Goal: Task Accomplishment & Management: Use online tool/utility

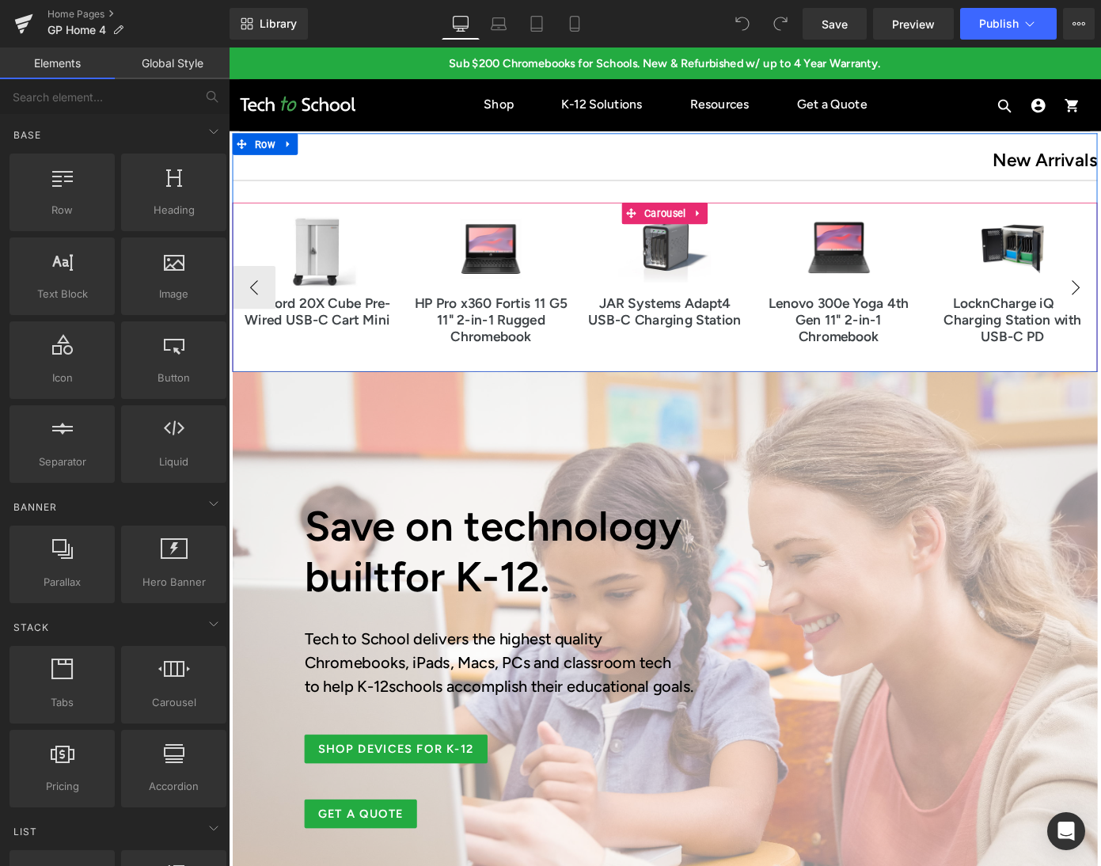
click at [1082, 251] on span "Product" at bounding box center [1088, 253] width 49 height 24
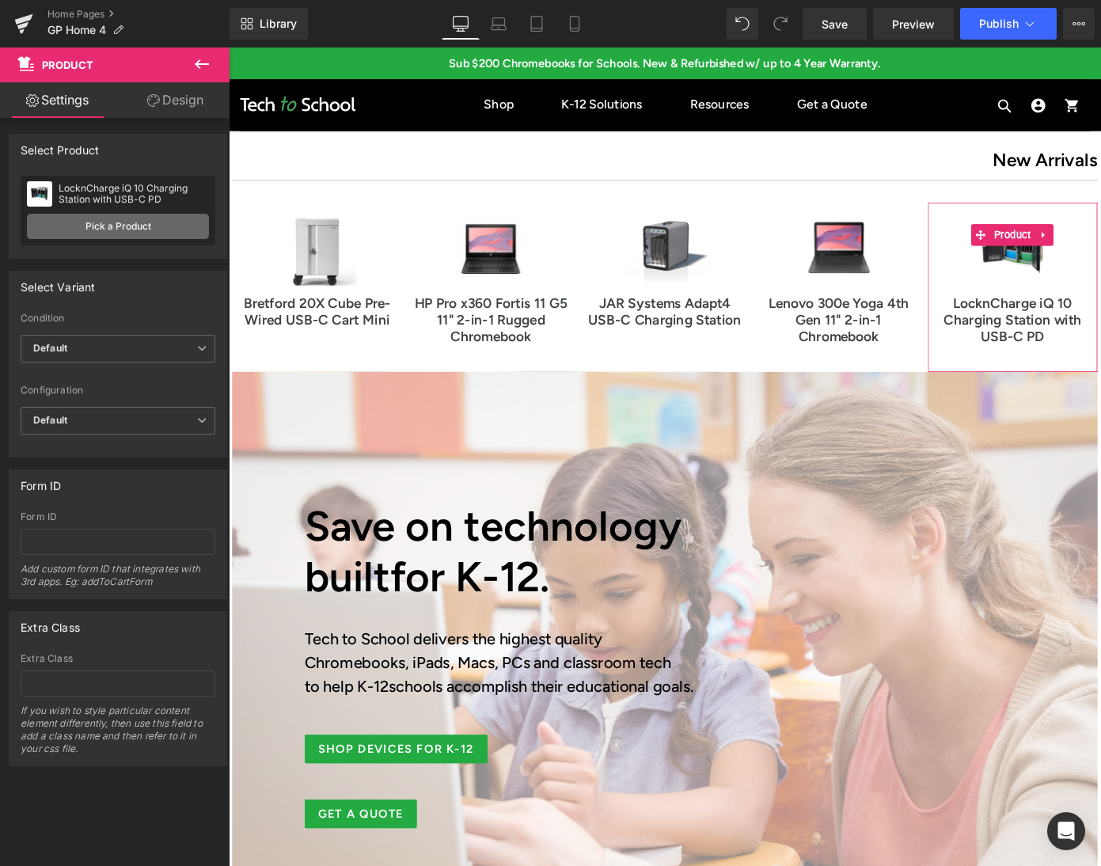
click at [115, 233] on link "Pick a Product" at bounding box center [118, 226] width 182 height 25
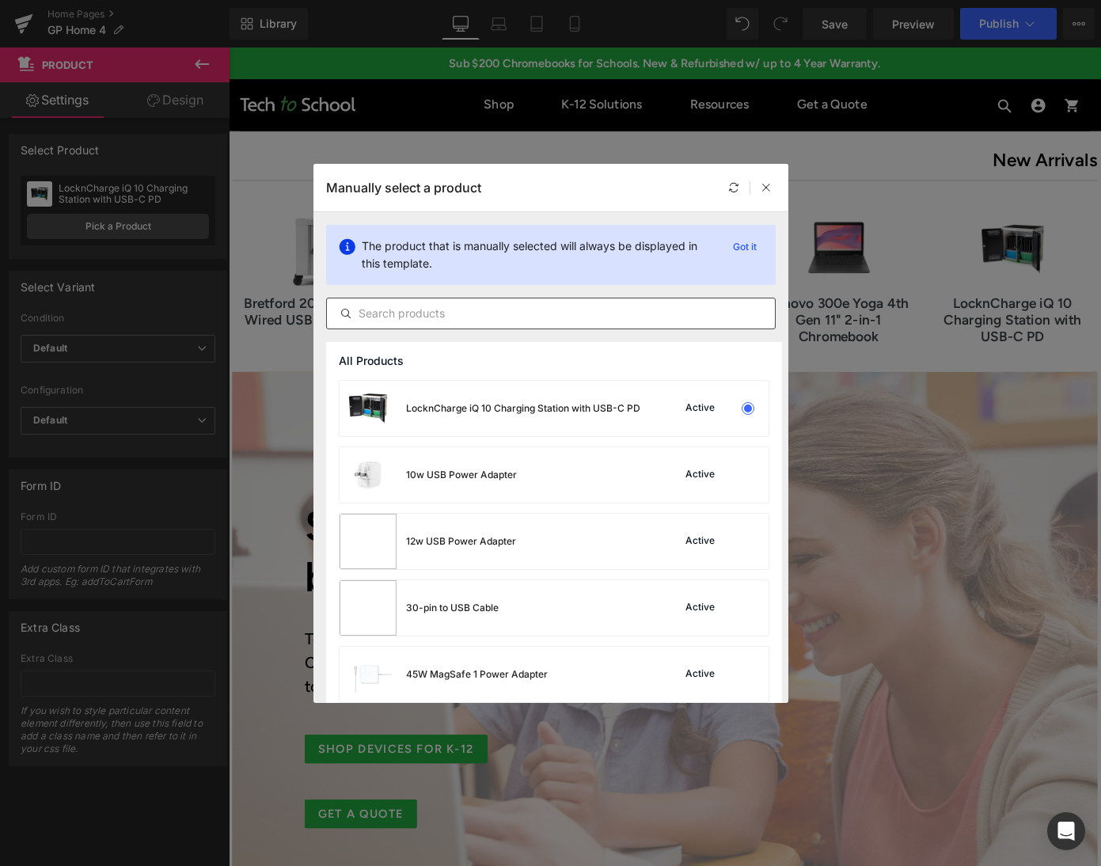
click at [437, 321] on input "text" at bounding box center [551, 313] width 448 height 19
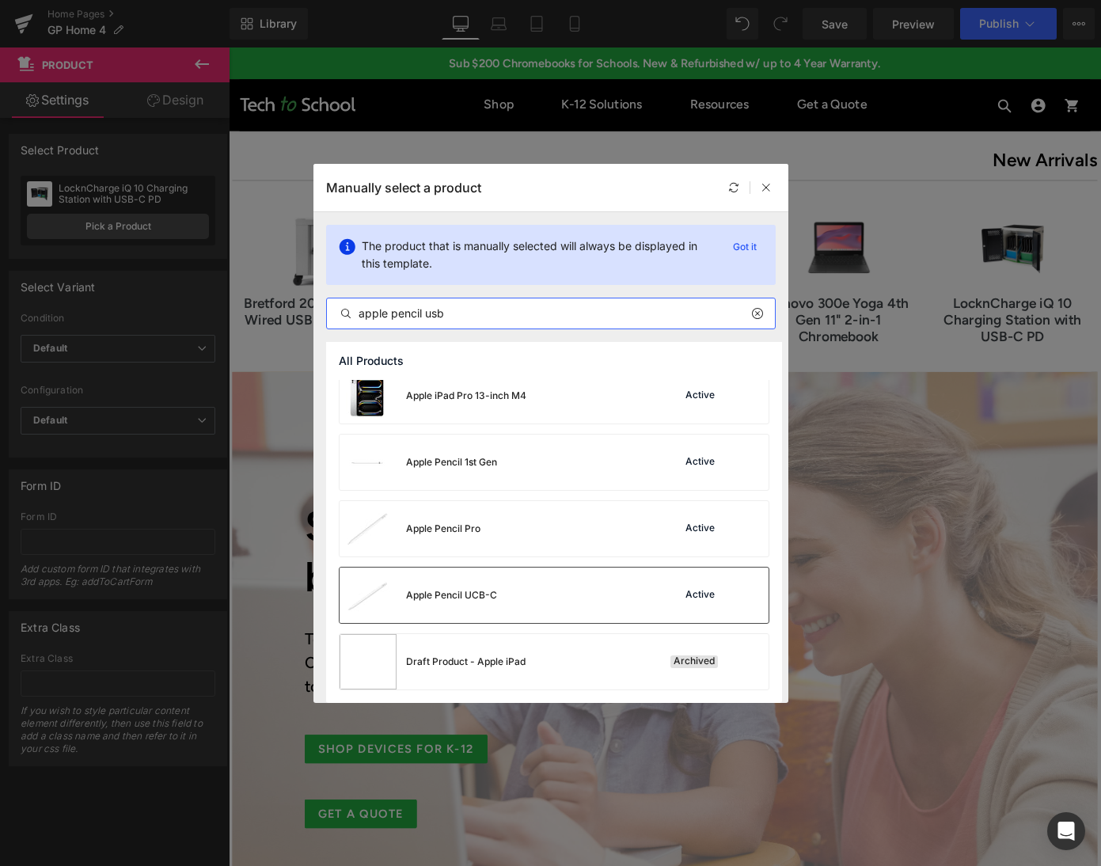
scroll to position [810, 0]
type input "apple pencil usb"
click at [449, 601] on div "Apple Pencil UCB-C" at bounding box center [451, 595] width 91 height 14
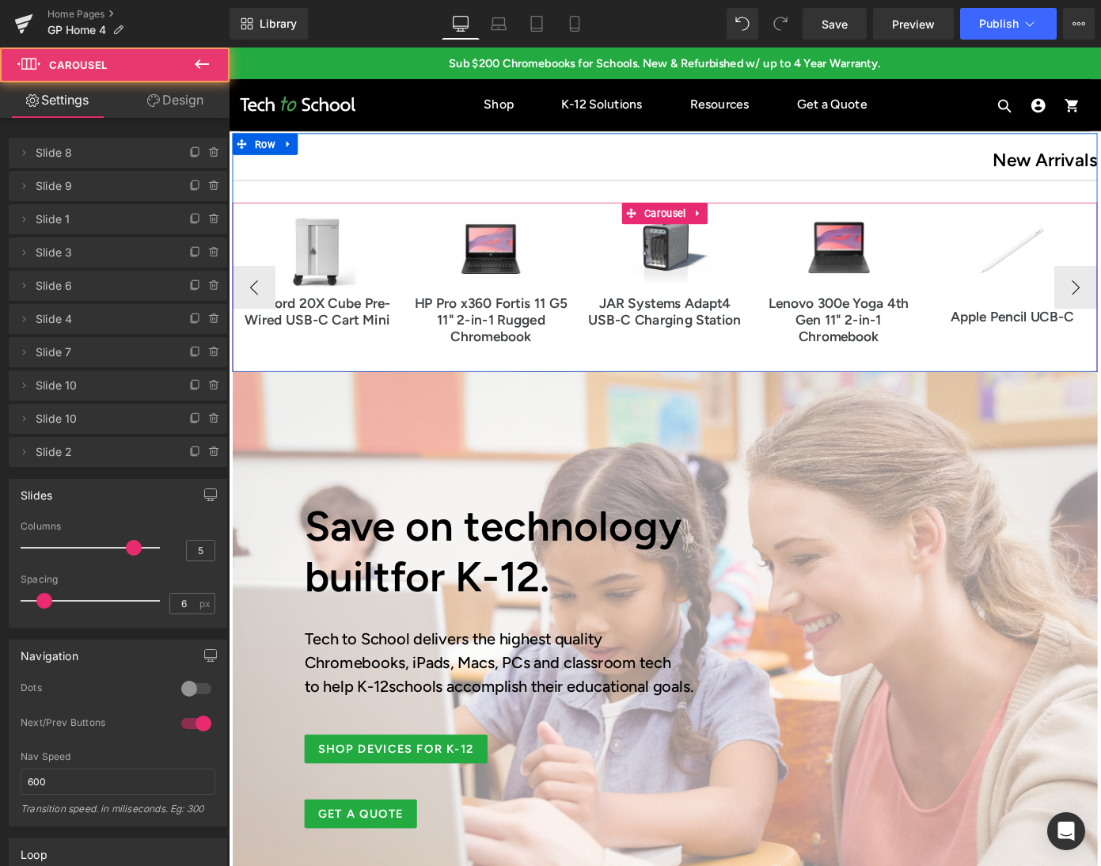
click at [608, 233] on div "Ventura Ready (P) Image Microsoft Surface Pro 12 12" Tablet (P) Title Product O…" at bounding box center [232, 311] width 1908 height 186
click at [257, 309] on button "‹" at bounding box center [256, 310] width 47 height 47
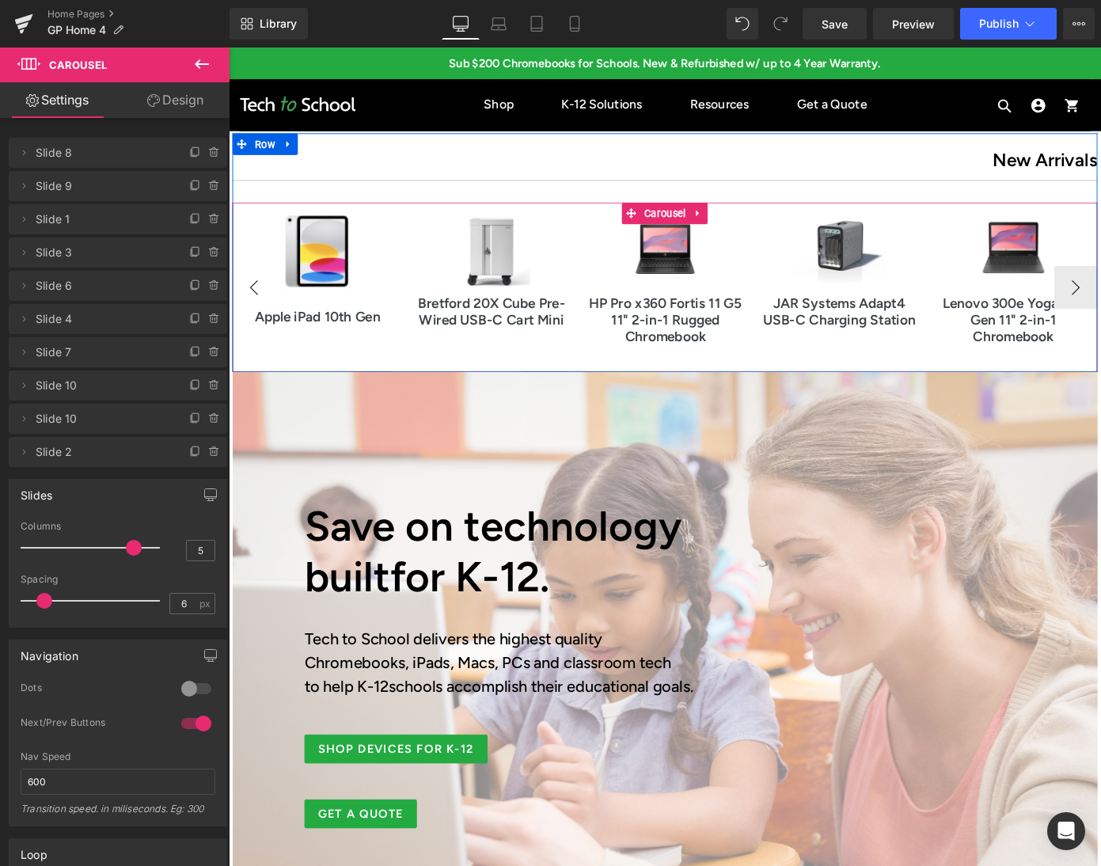
click at [257, 309] on button "‹" at bounding box center [256, 310] width 47 height 47
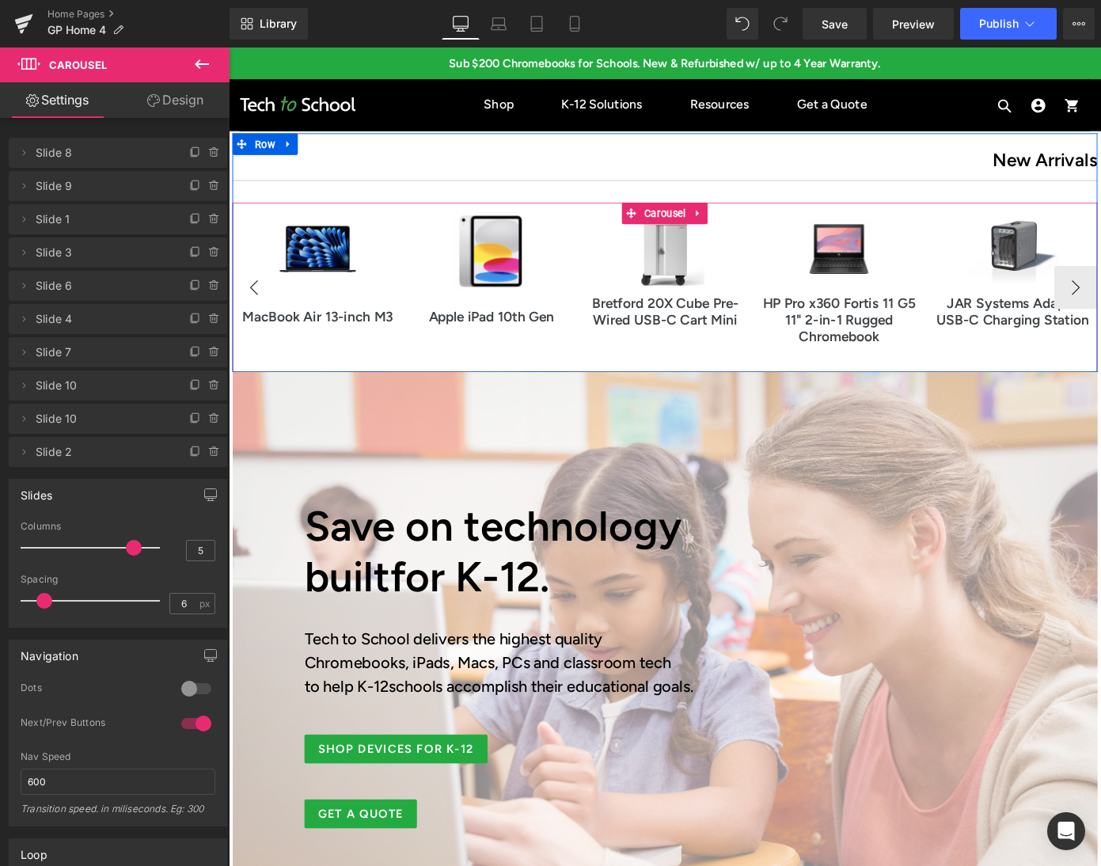
click at [257, 309] on button "‹" at bounding box center [256, 310] width 47 height 47
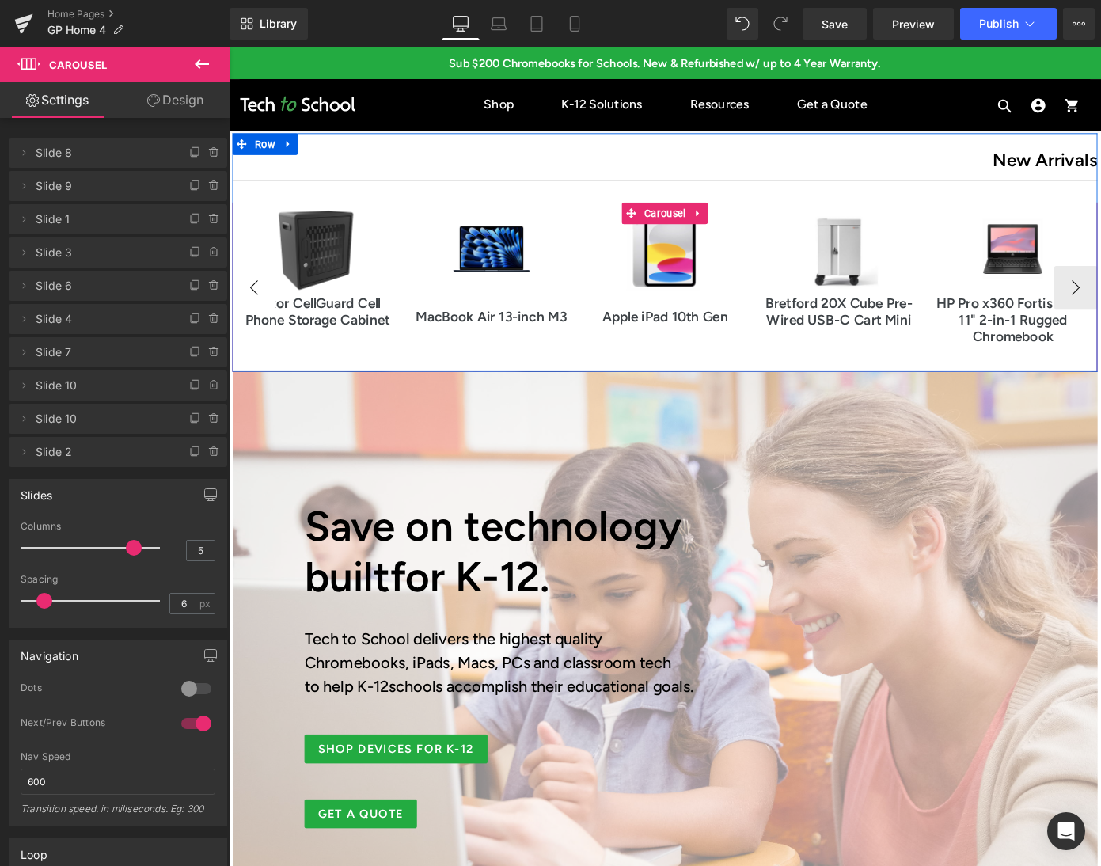
click at [257, 309] on button "‹" at bounding box center [256, 310] width 47 height 47
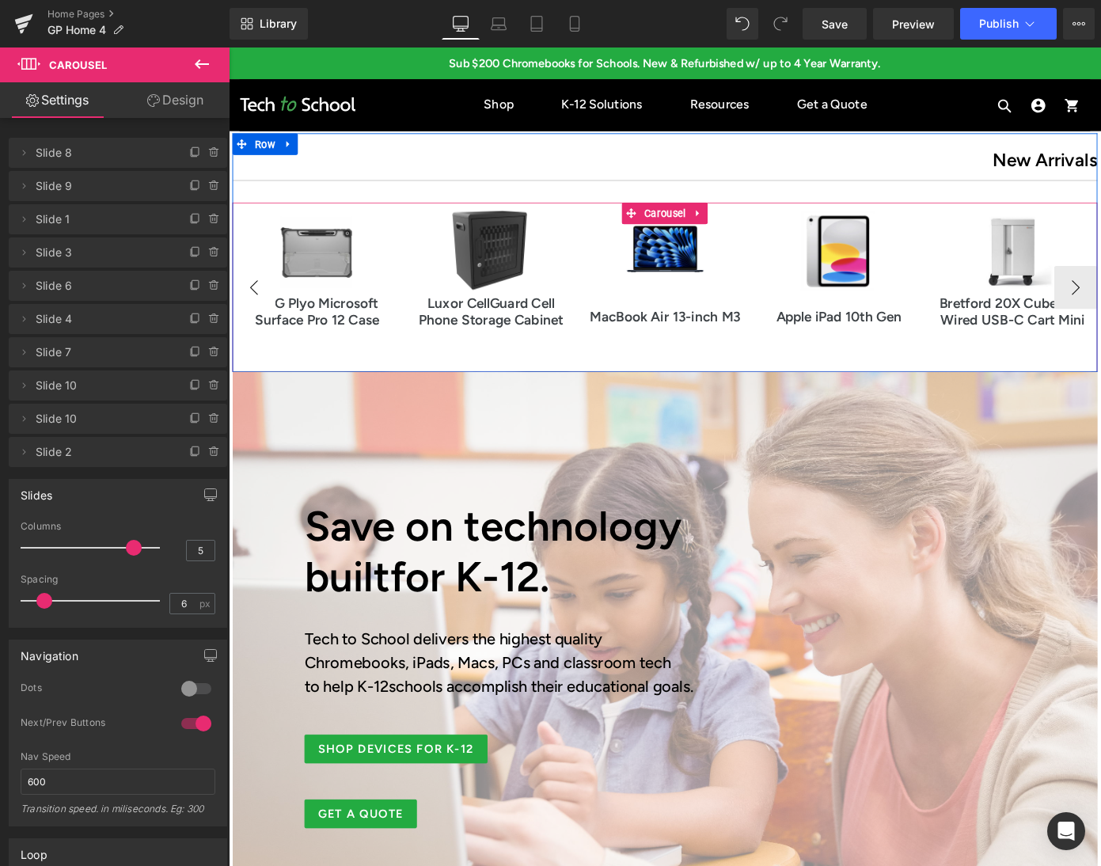
click at [257, 309] on button "‹" at bounding box center [256, 310] width 47 height 47
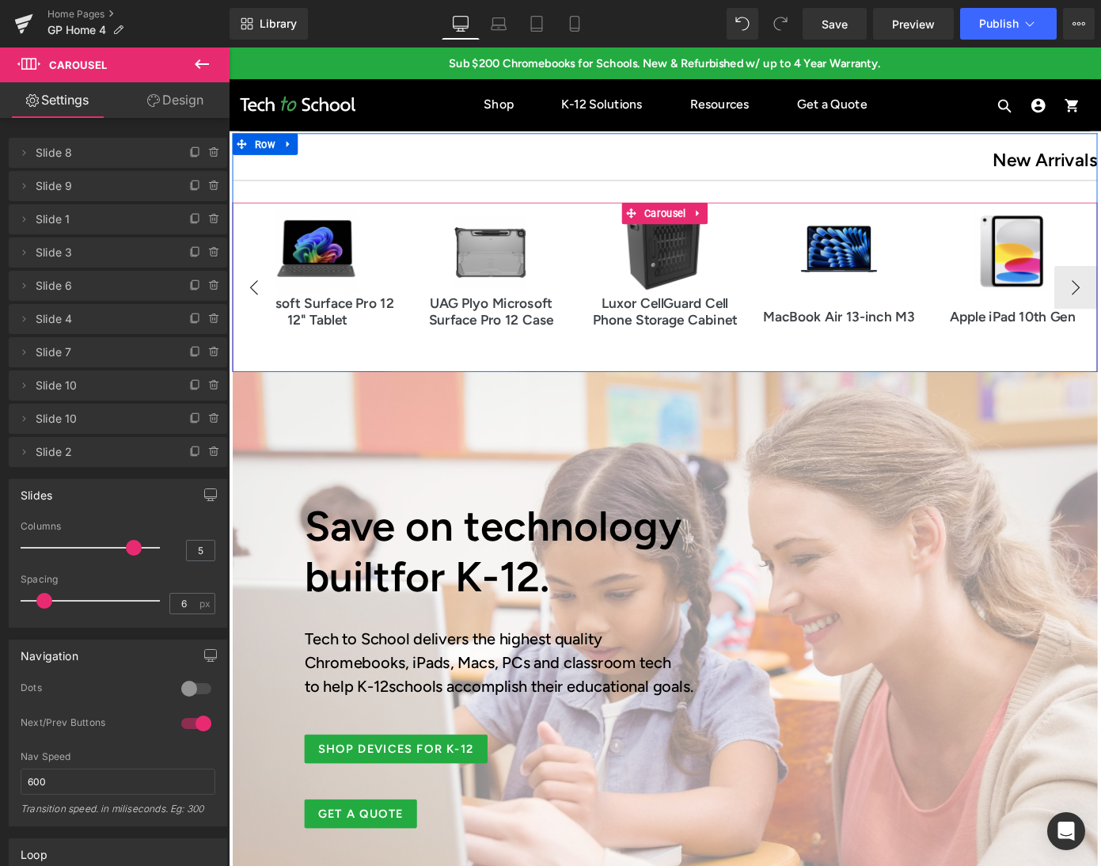
click at [257, 309] on button "‹" at bounding box center [256, 310] width 47 height 47
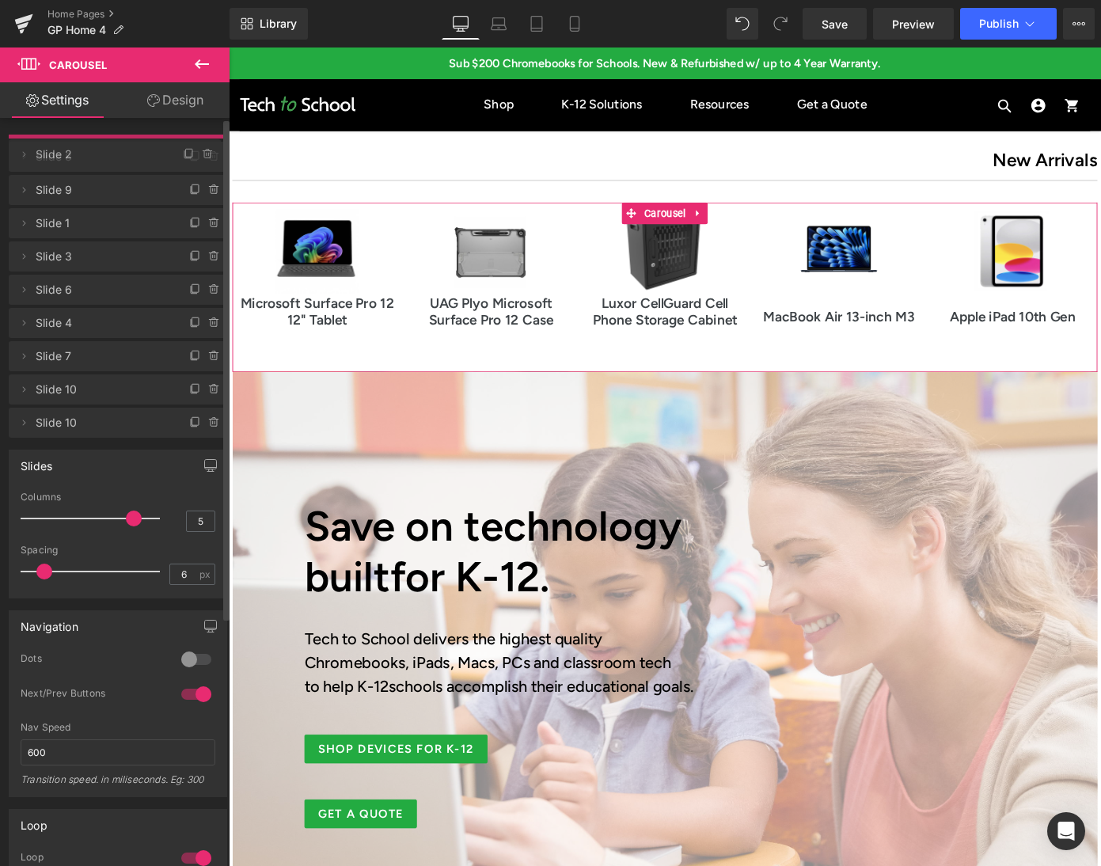
drag, startPoint x: 72, startPoint y: 455, endPoint x: 91, endPoint y: 157, distance: 298.1
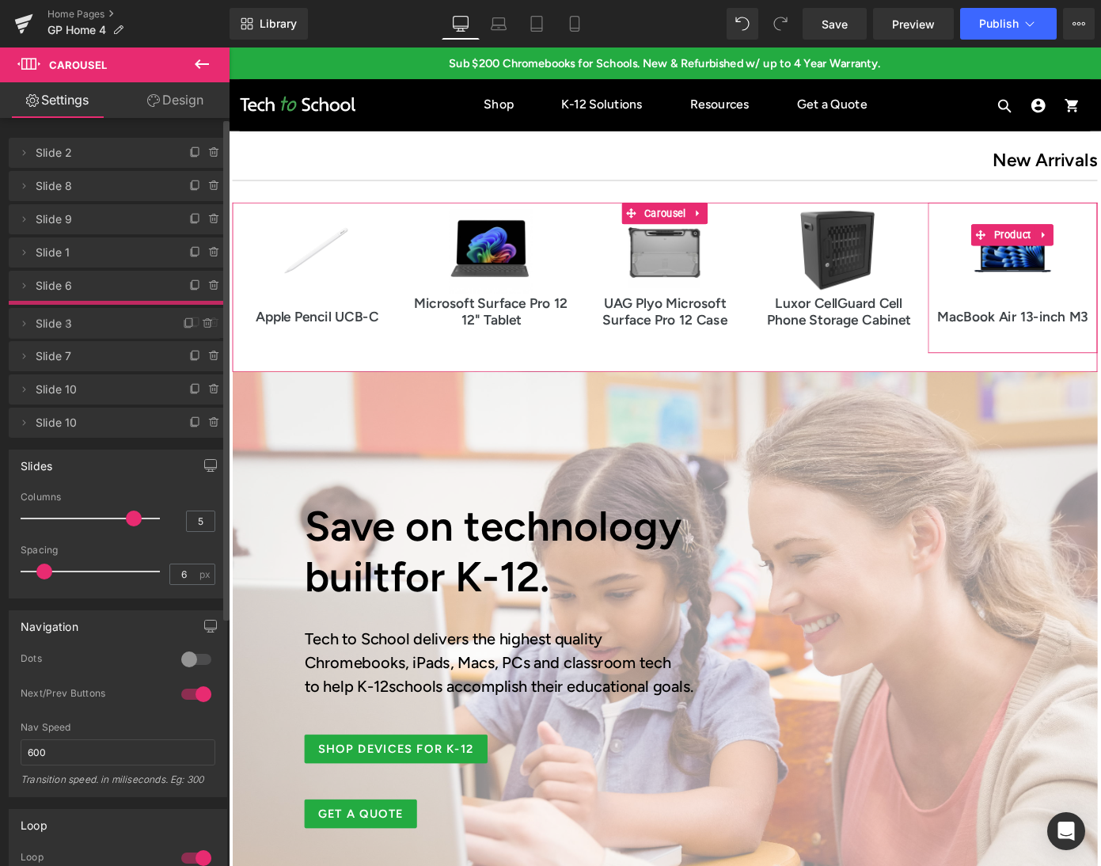
drag, startPoint x: 95, startPoint y: 276, endPoint x: 97, endPoint y: 314, distance: 38.0
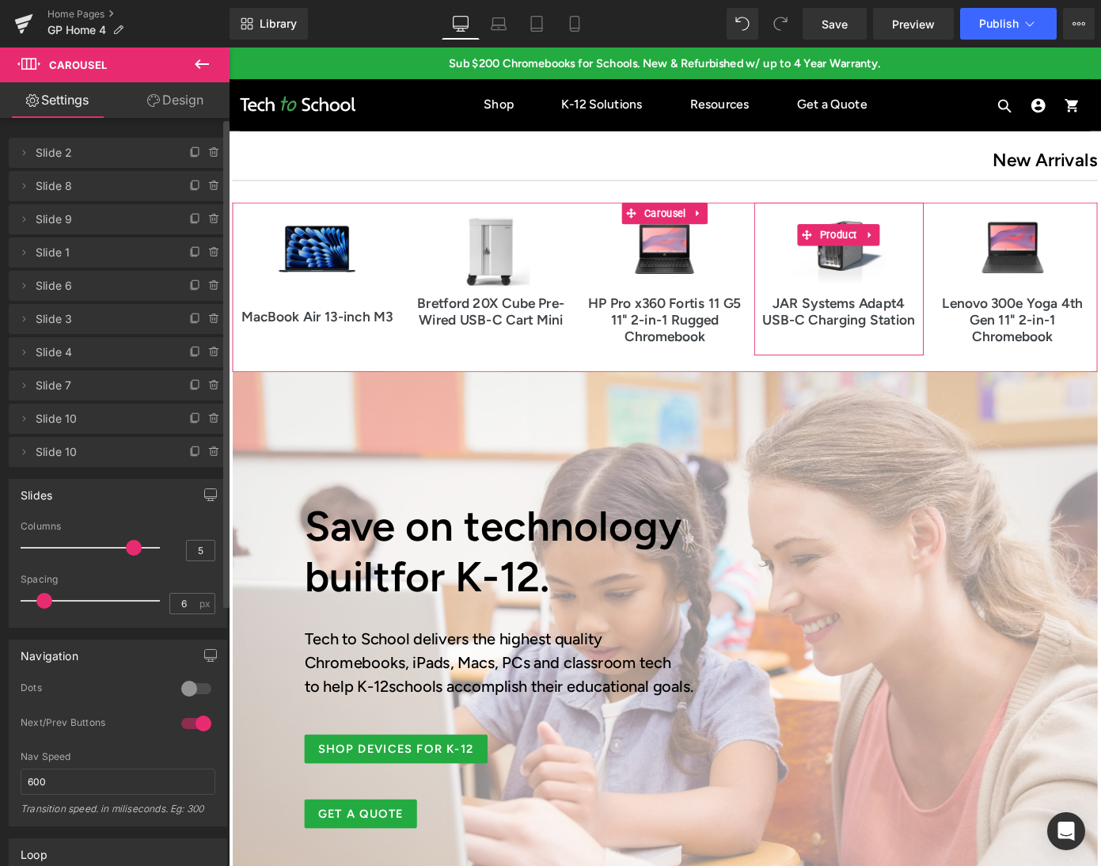
click at [78, 421] on span "Slide 10" at bounding box center [102, 419] width 133 height 30
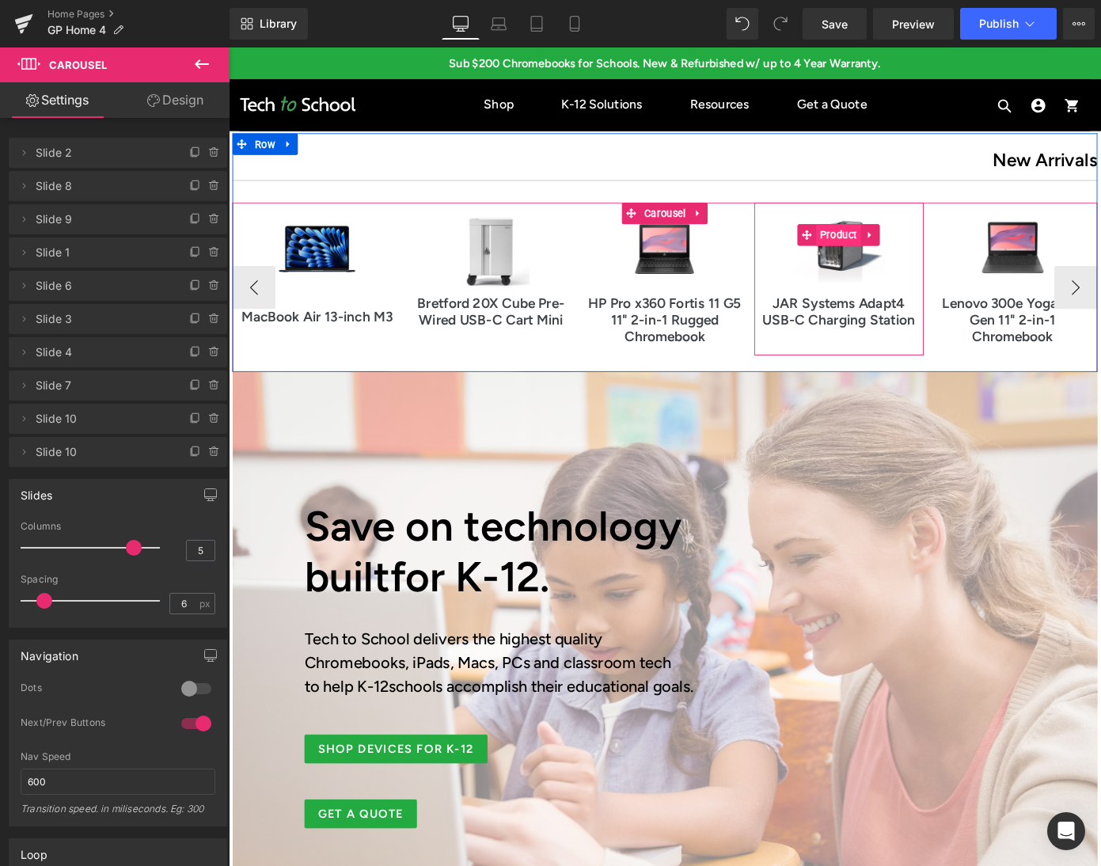
click at [904, 252] on span "Product" at bounding box center [898, 253] width 49 height 24
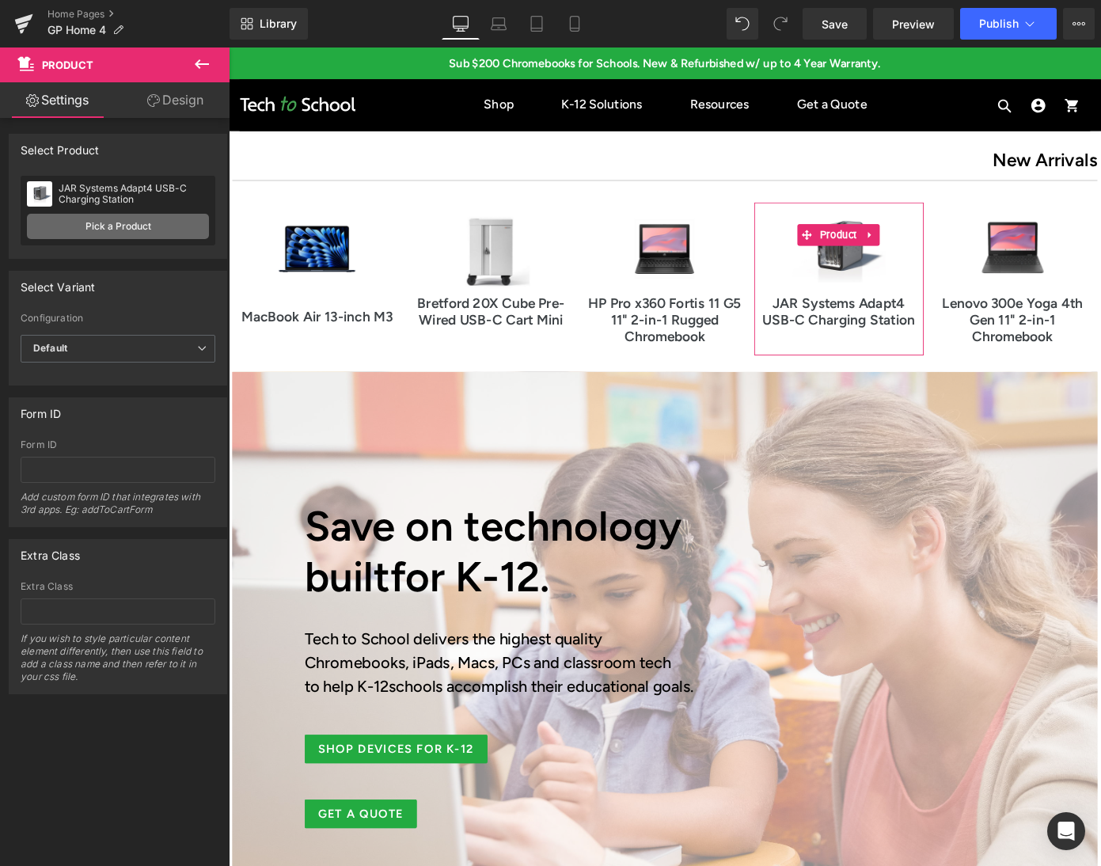
click at [151, 229] on link "Pick a Product" at bounding box center [118, 226] width 182 height 25
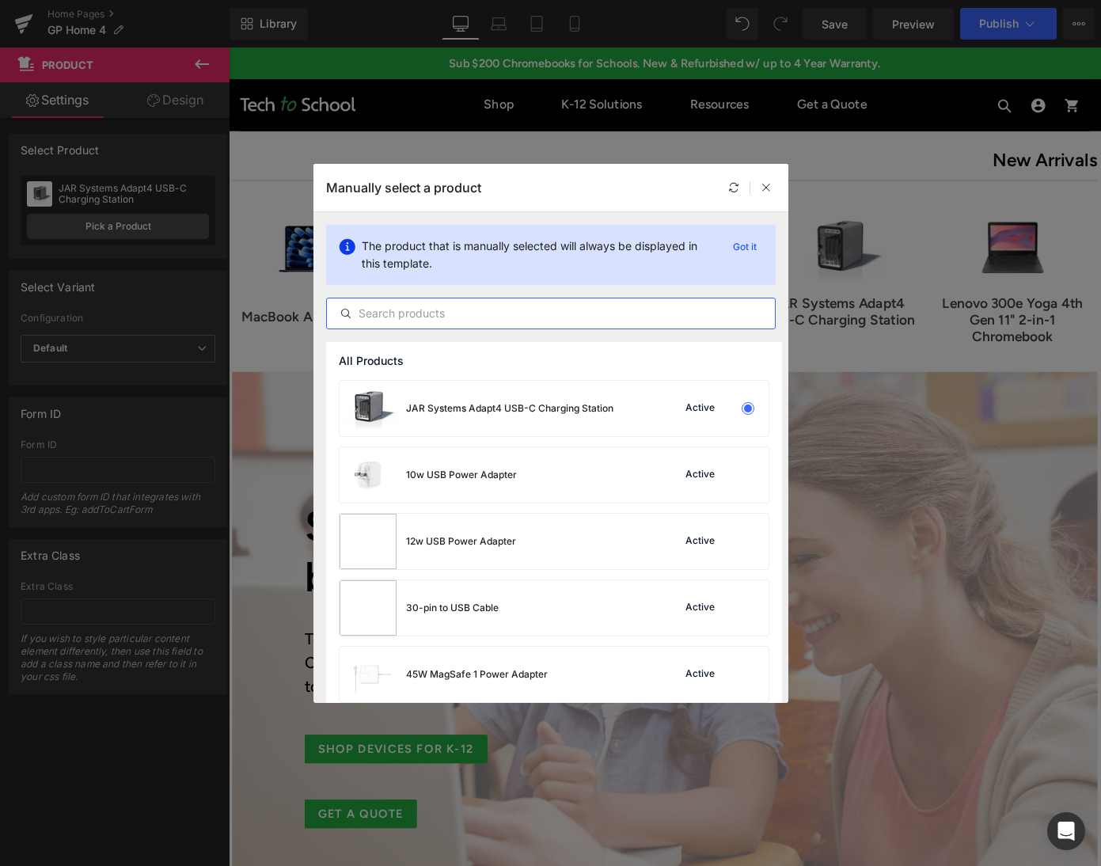
click at [433, 315] on input "text" at bounding box center [551, 313] width 448 height 19
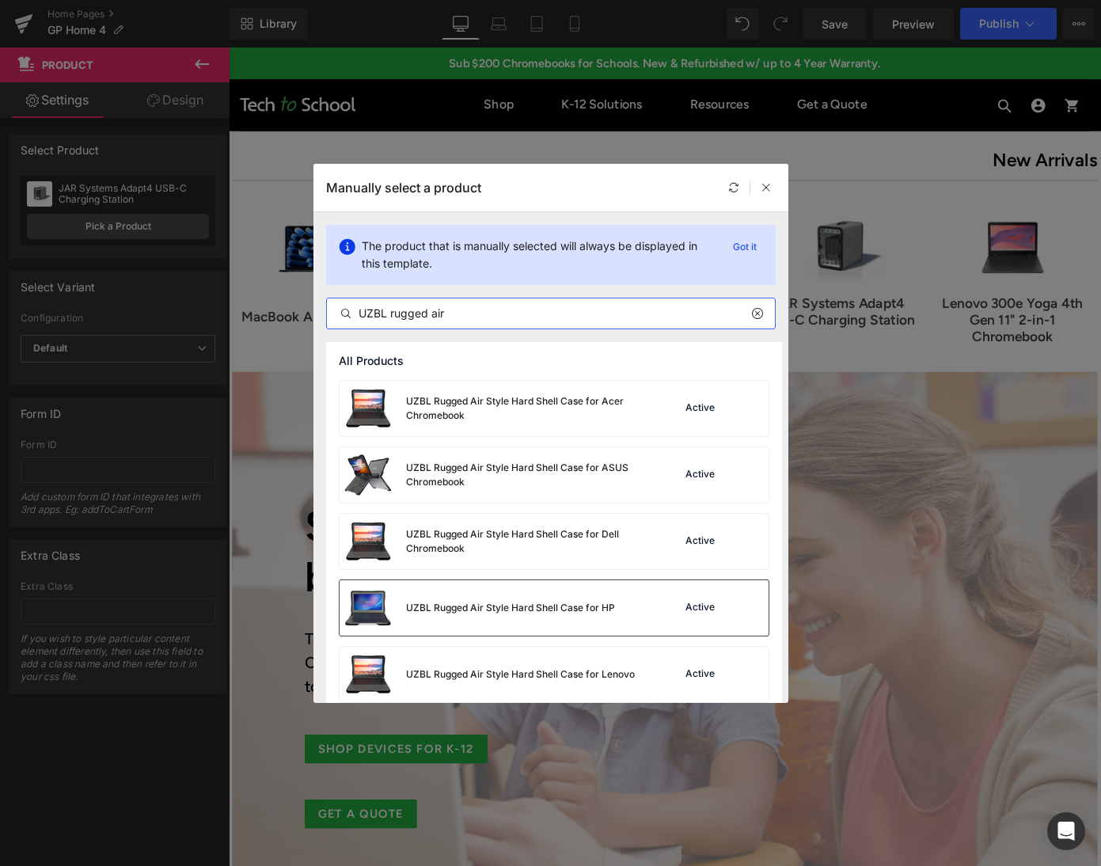
type input "UZBL rugged air"
click at [509, 605] on div "UZBL Rugged Air Style Hard Shell Case for HP" at bounding box center [510, 608] width 209 height 14
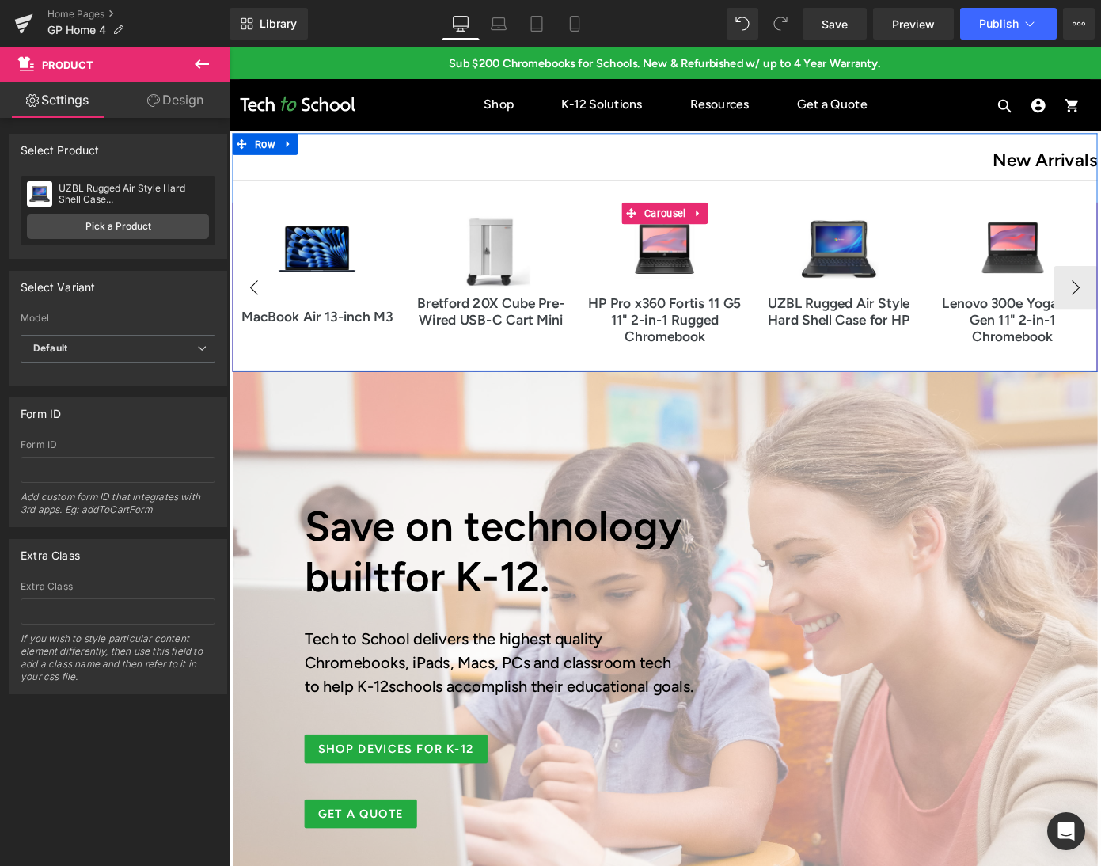
click at [261, 311] on button "‹" at bounding box center [256, 310] width 47 height 47
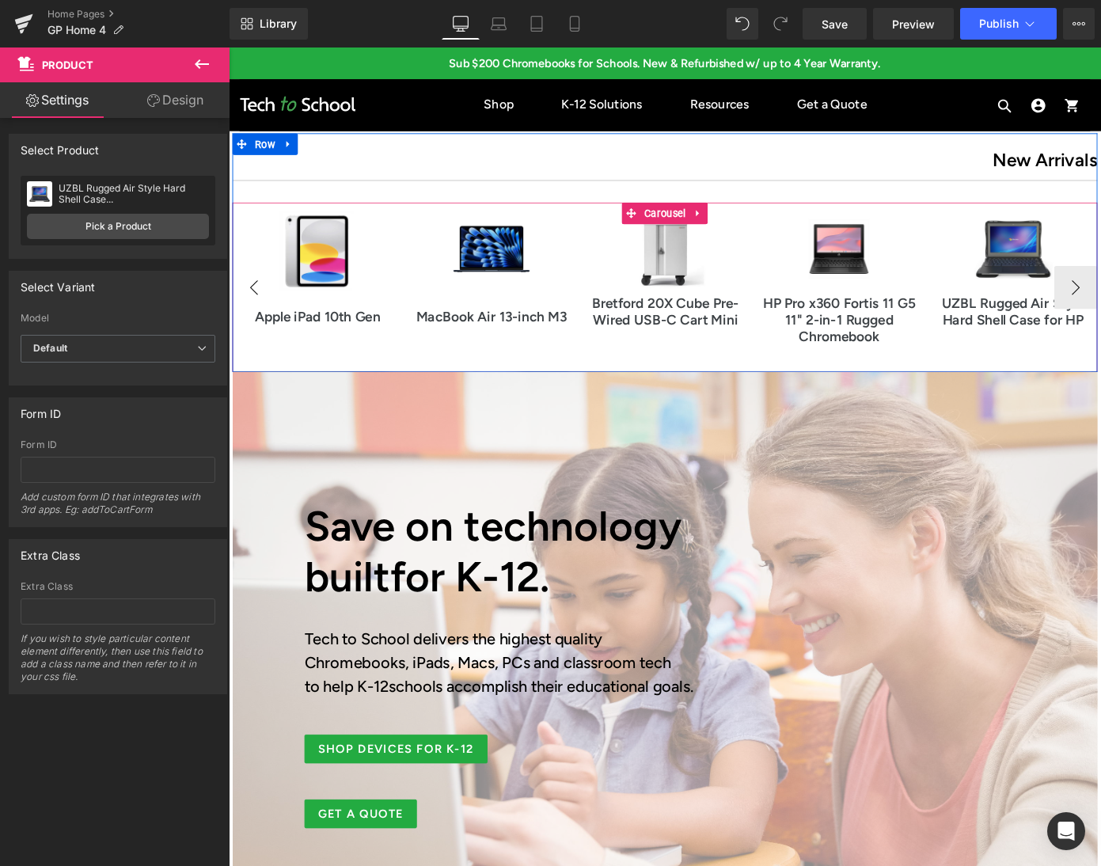
click at [261, 311] on button "‹" at bounding box center [256, 310] width 47 height 47
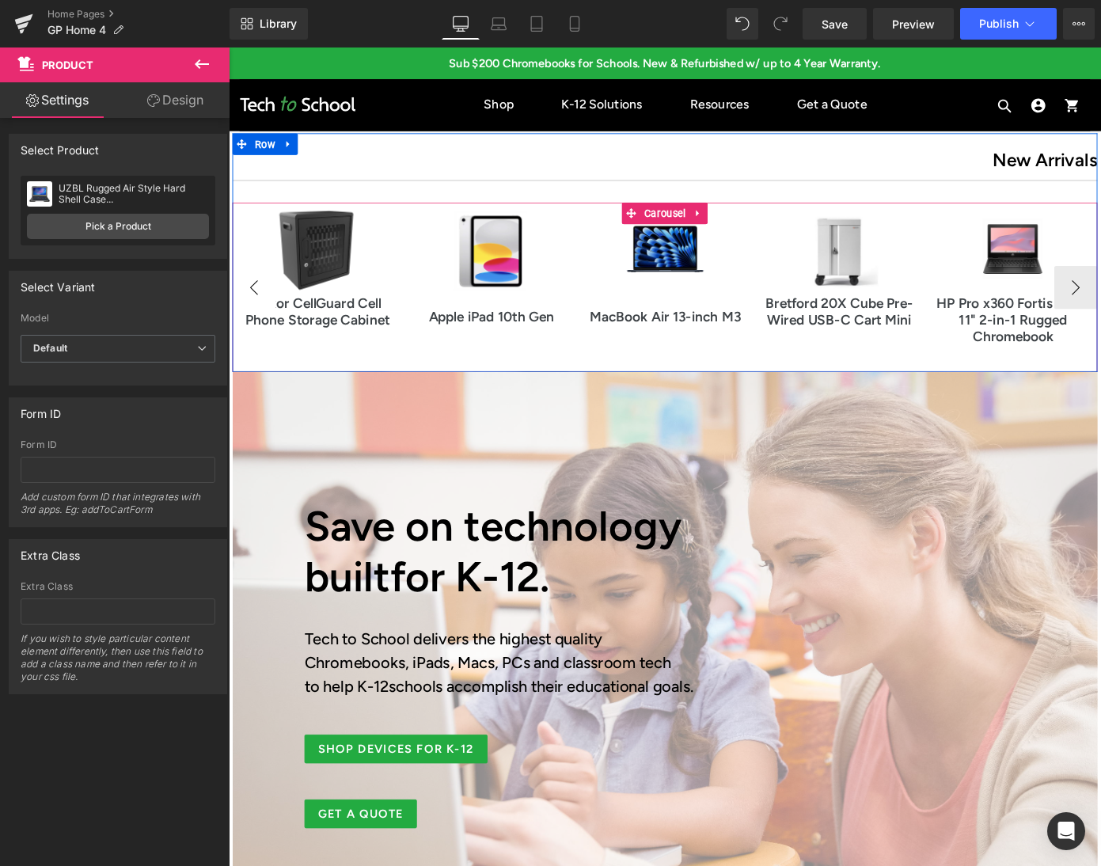
click at [261, 311] on button "‹" at bounding box center [256, 310] width 47 height 47
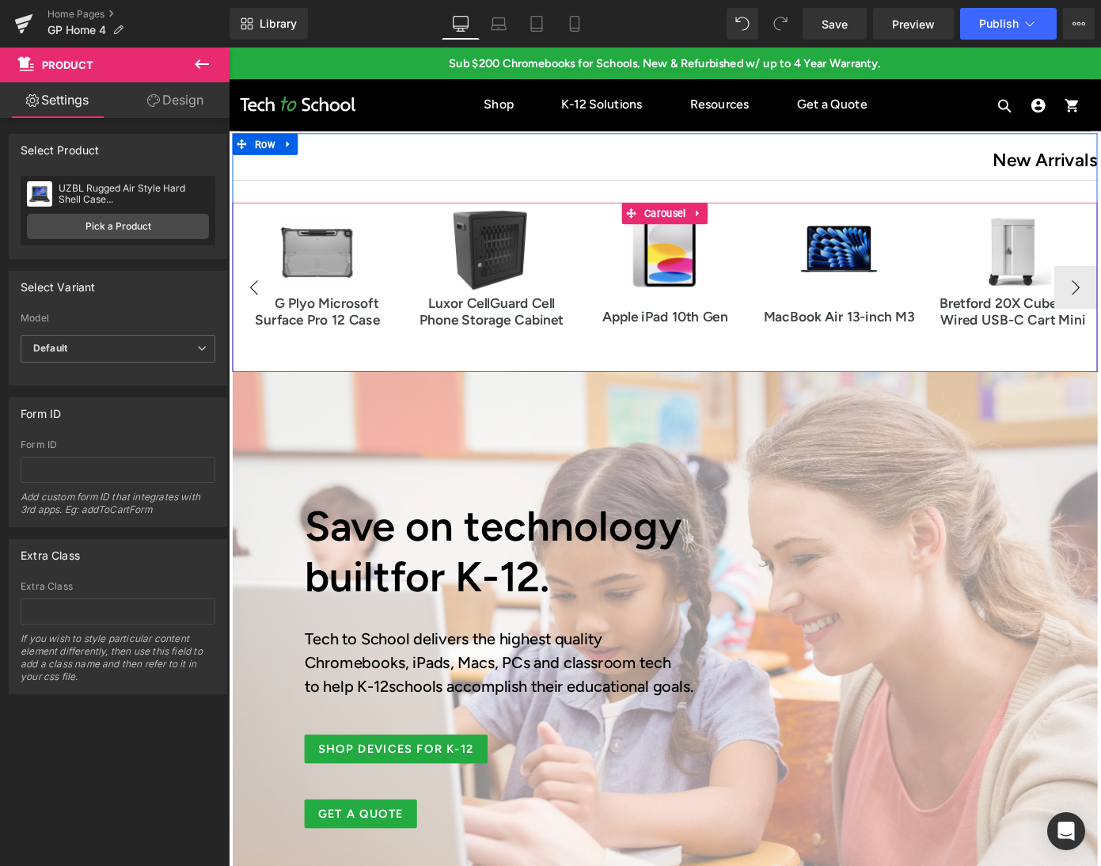
click at [261, 311] on button "‹" at bounding box center [256, 310] width 47 height 47
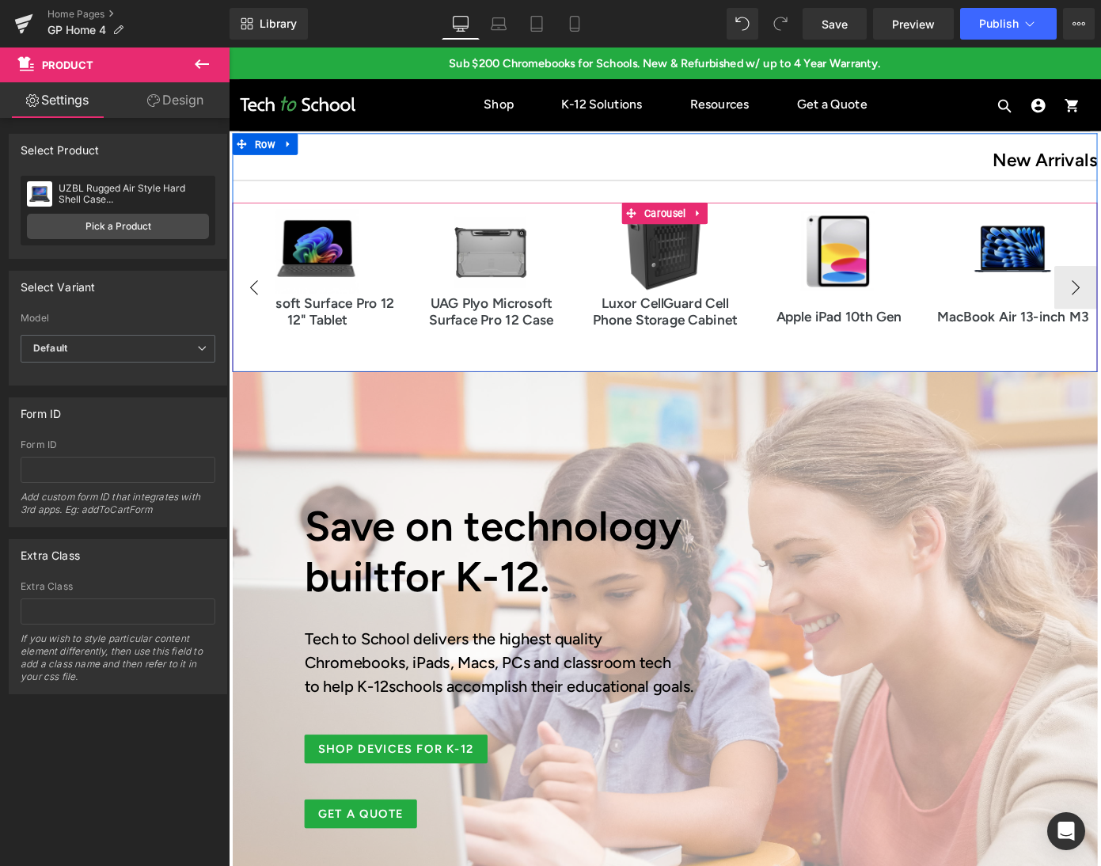
click at [261, 311] on button "‹" at bounding box center [256, 310] width 47 height 47
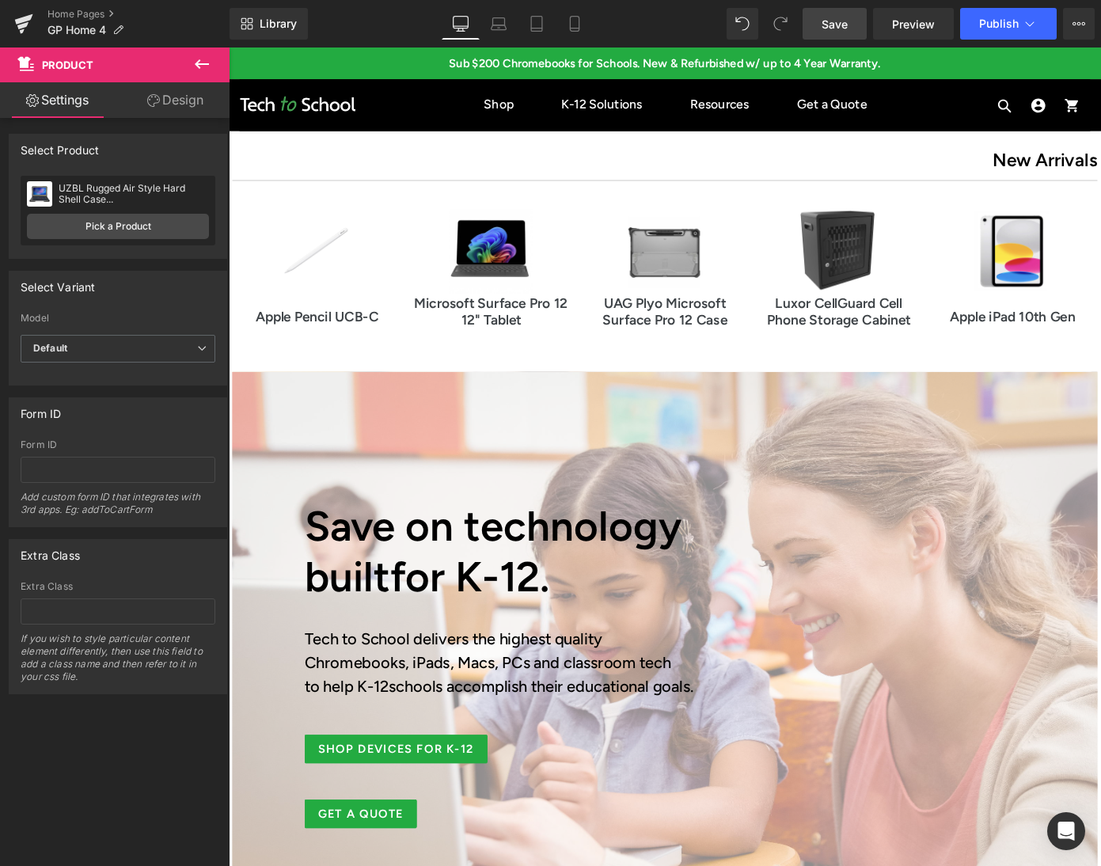
click at [828, 9] on link "Save" at bounding box center [834, 24] width 64 height 32
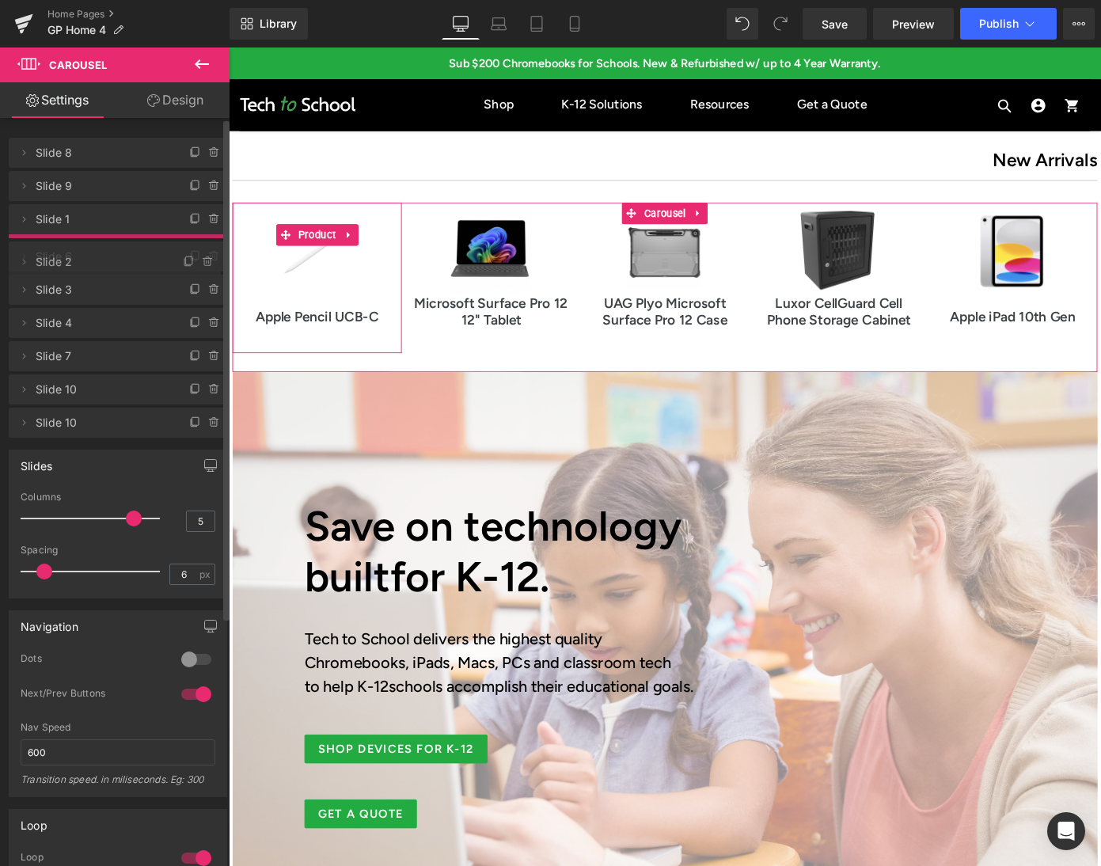
drag, startPoint x: 105, startPoint y: 146, endPoint x: 111, endPoint y: 255, distance: 109.3
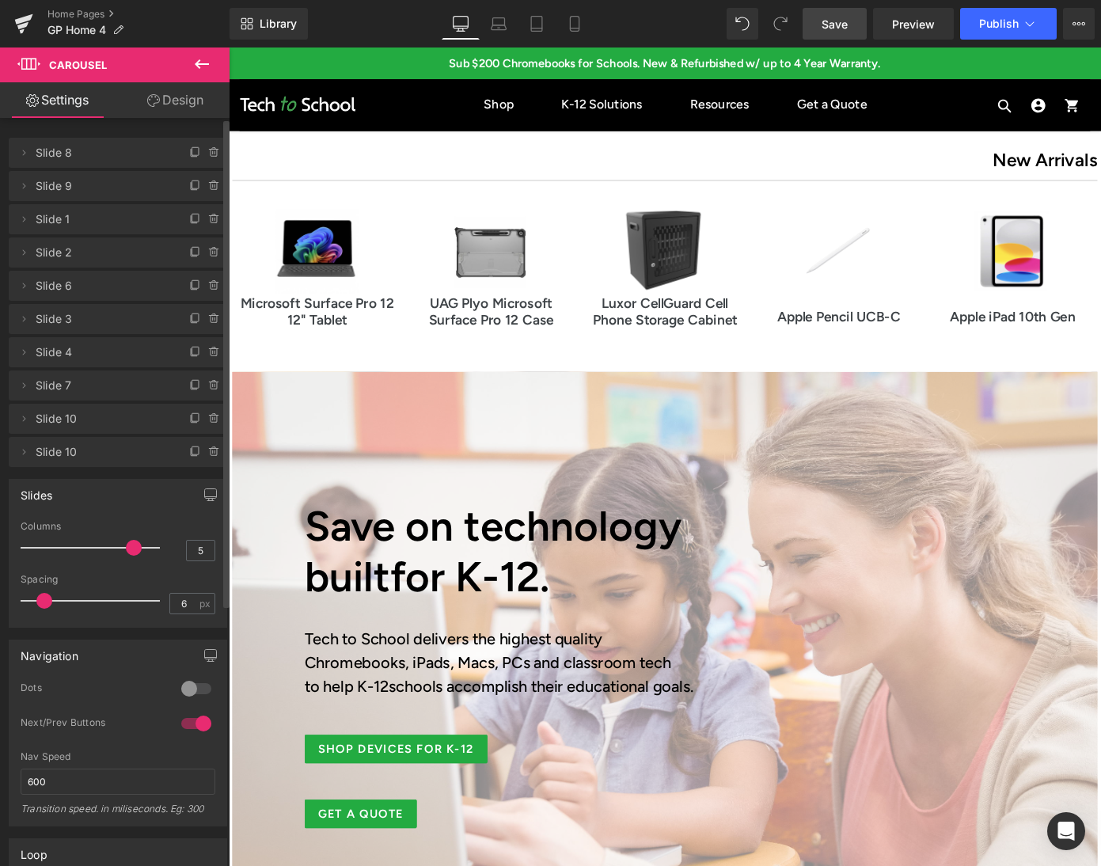
click at [830, 17] on span "Save" at bounding box center [834, 24] width 26 height 17
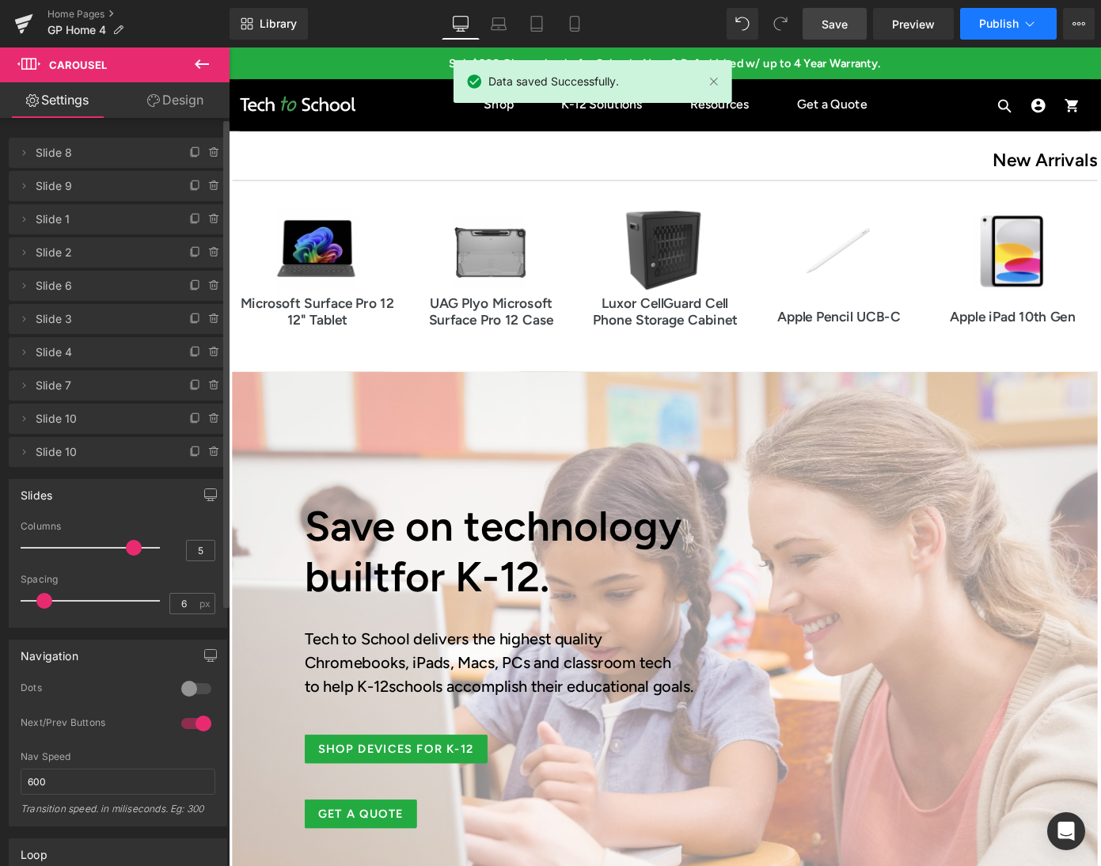
click at [1014, 24] on span "Publish" at bounding box center [999, 23] width 40 height 13
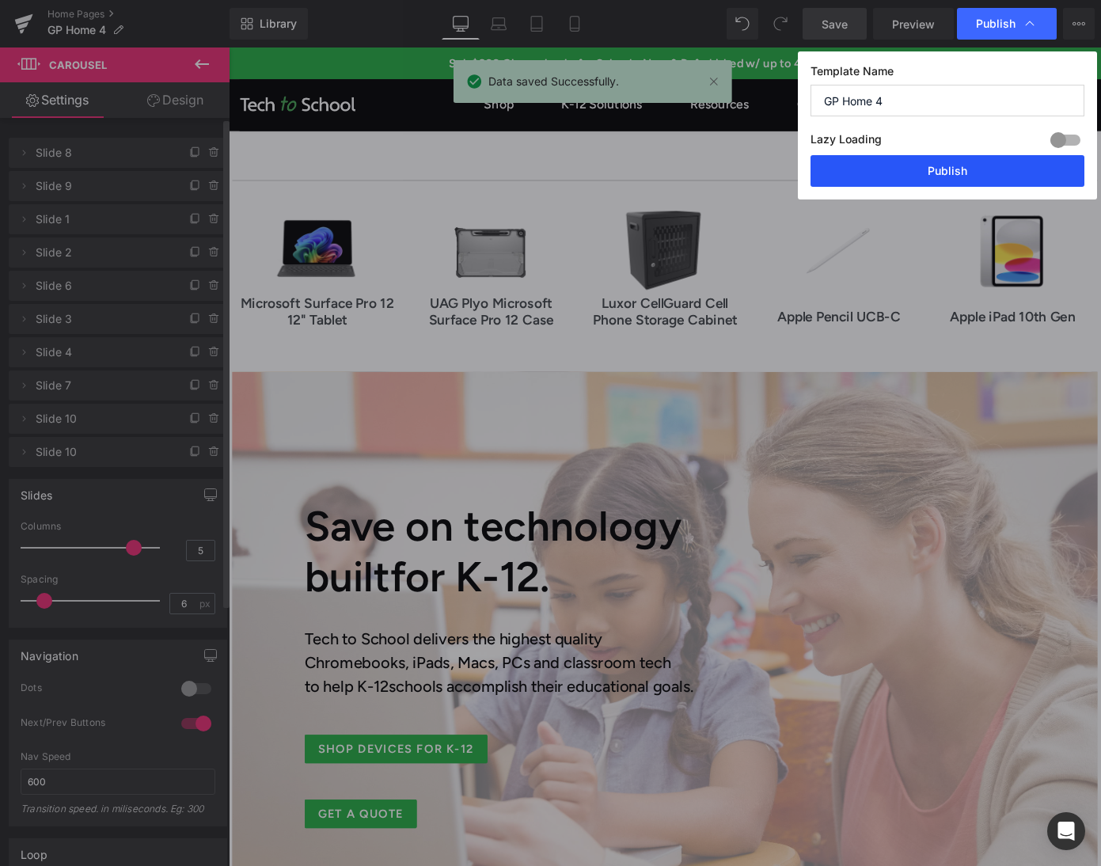
click at [961, 171] on button "Publish" at bounding box center [947, 171] width 274 height 32
